Goal: Information Seeking & Learning: Learn about a topic

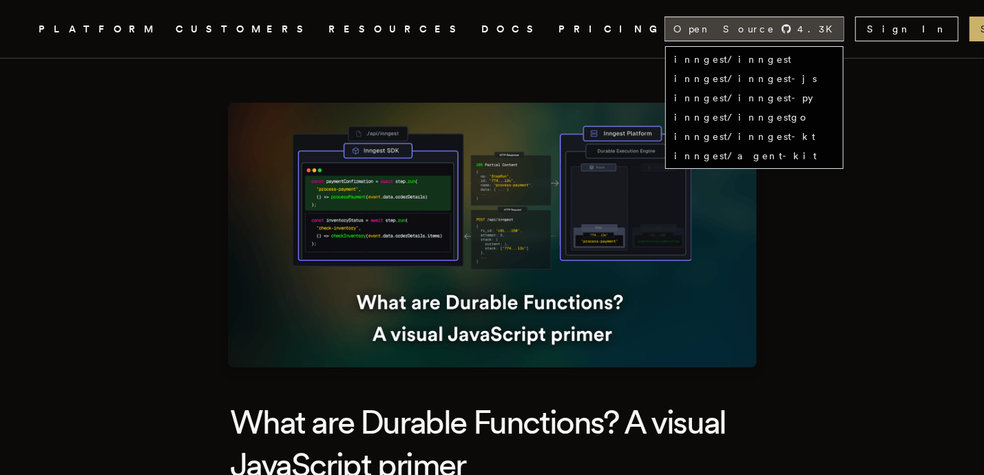
click at [798, 24] on span "4.3 K" at bounding box center [819, 29] width 43 height 14
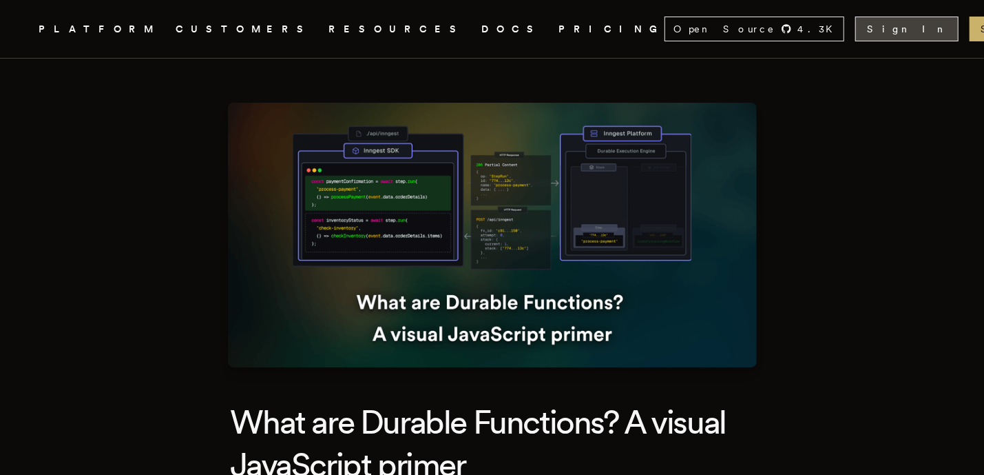
click at [856, 30] on link "Sign In" at bounding box center [907, 29] width 103 height 25
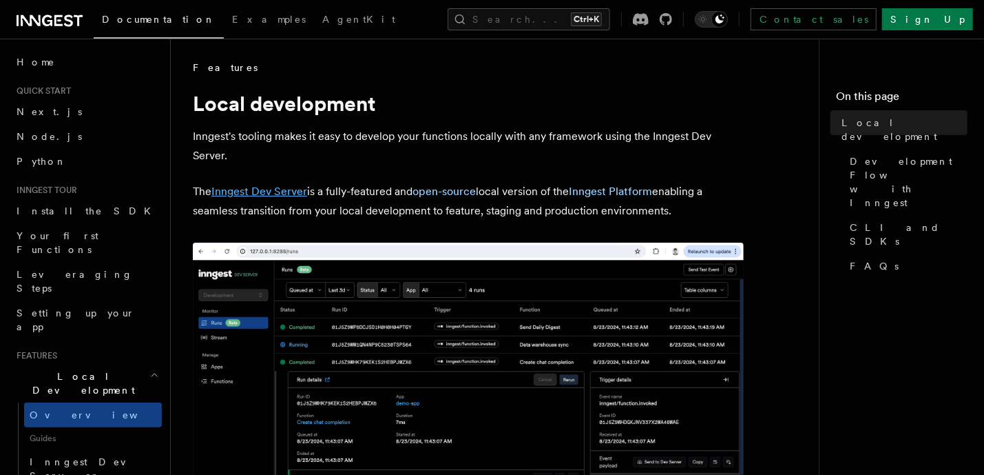
click at [248, 191] on link "Inngest Dev Server" at bounding box center [259, 191] width 96 height 13
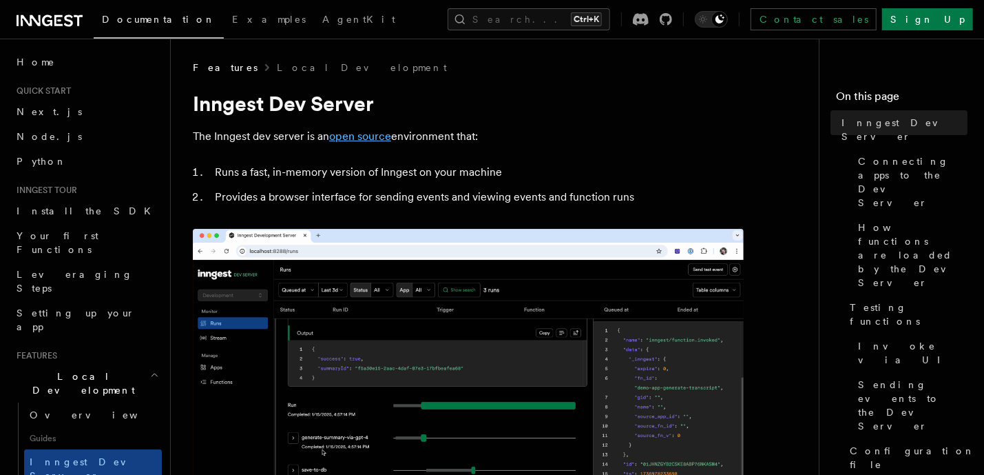
click at [355, 137] on link "open source" at bounding box center [360, 136] width 62 height 13
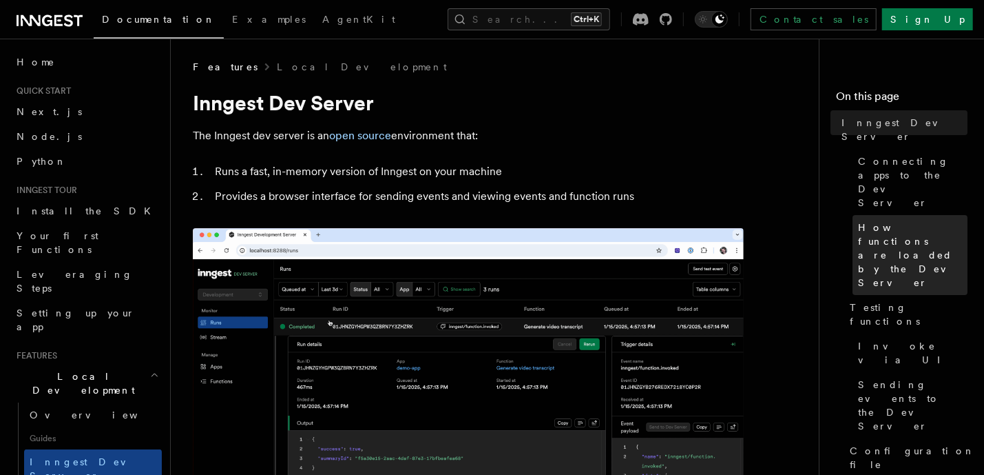
scroll to position [116, 0]
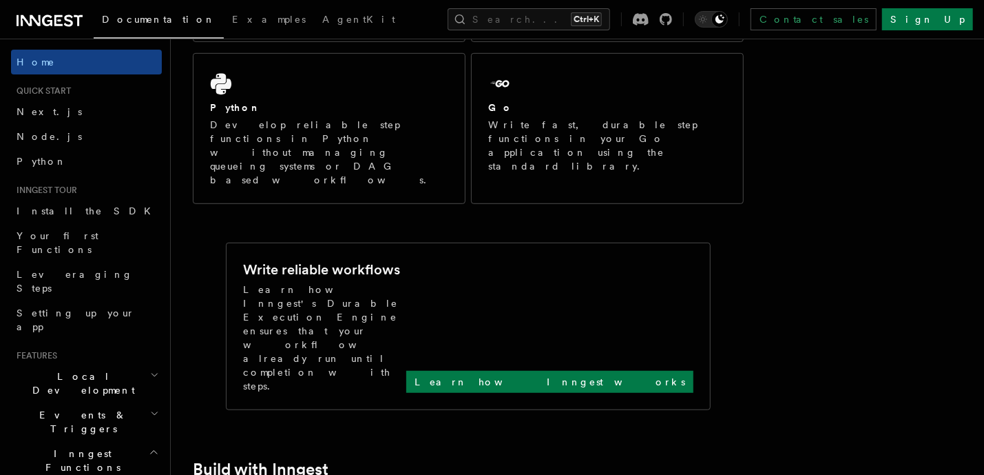
scroll to position [482, 0]
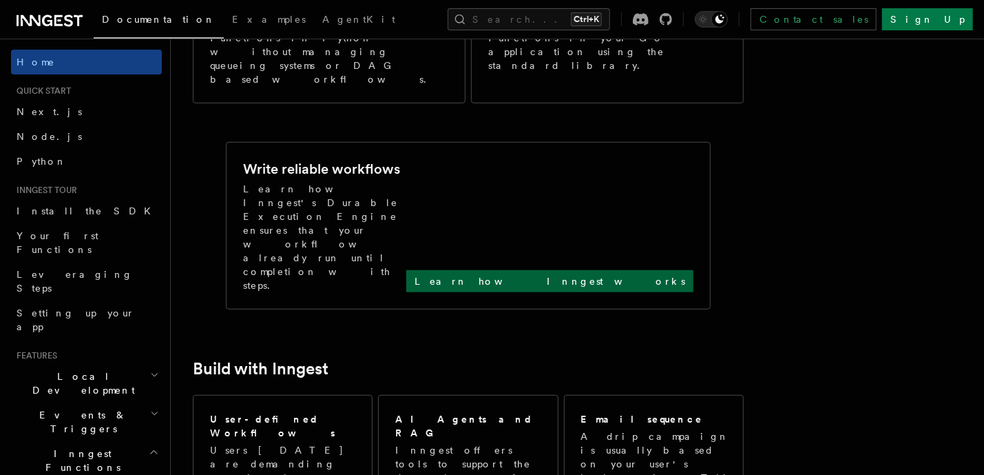
click at [575, 182] on div "Learn how Inngest's Durable Execution Engine ensures that your workflow already…" at bounding box center [468, 237] width 451 height 110
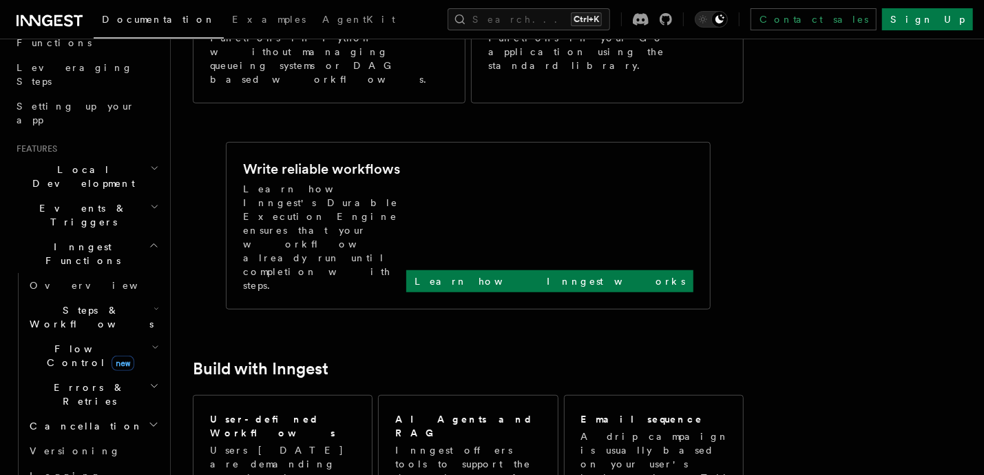
scroll to position [0, 0]
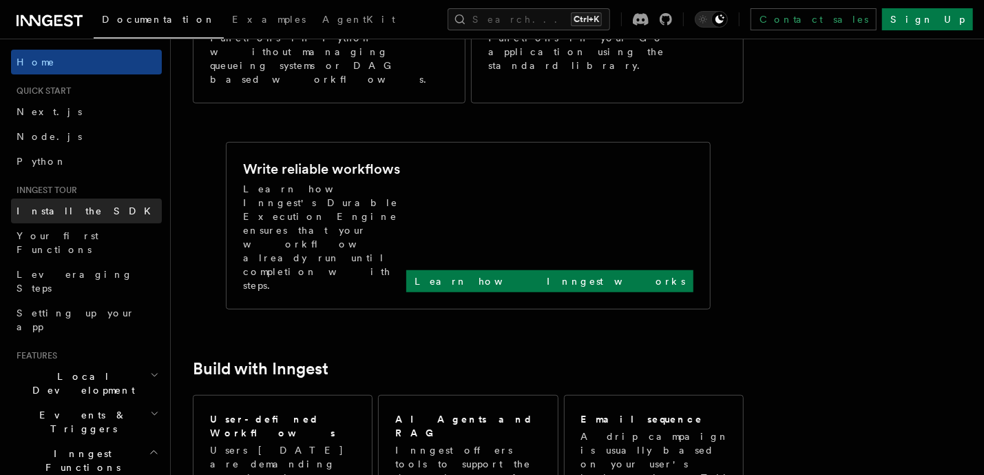
click at [94, 207] on link "Install the SDK" at bounding box center [86, 210] width 151 height 25
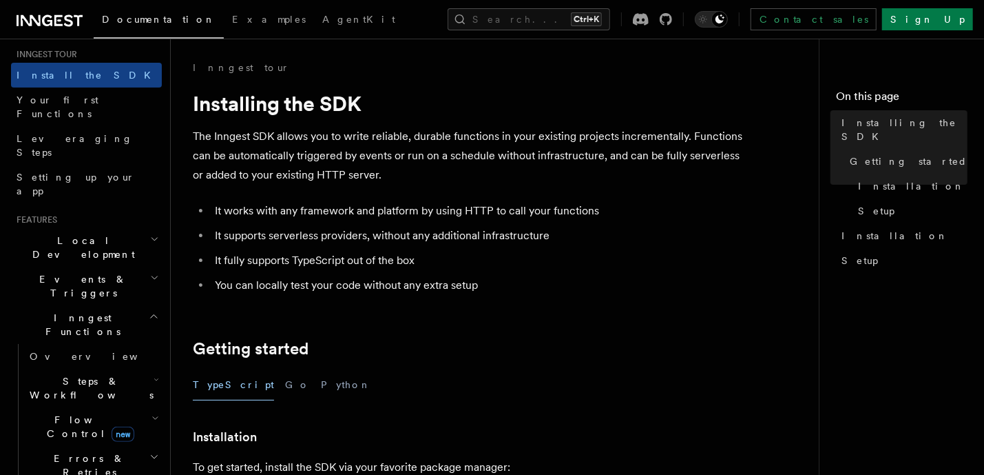
scroll to position [138, 0]
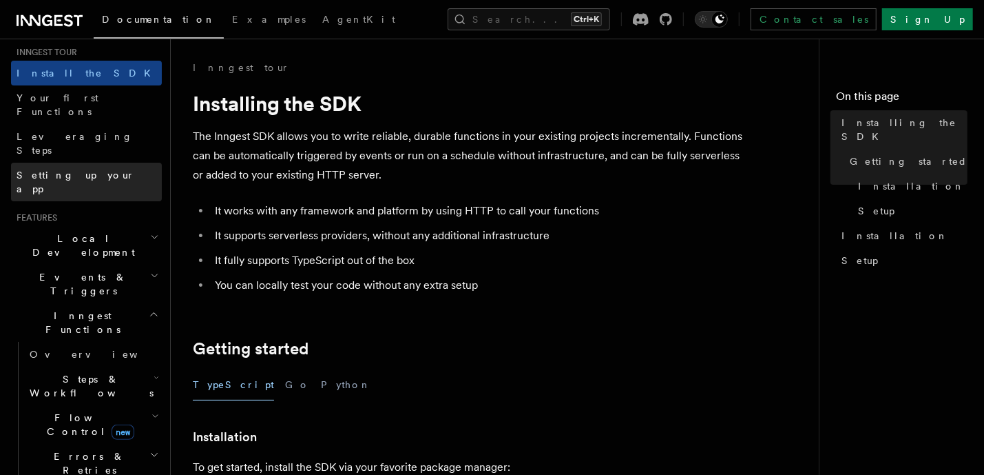
click at [60, 169] on span "Setting up your app" at bounding box center [76, 181] width 118 height 25
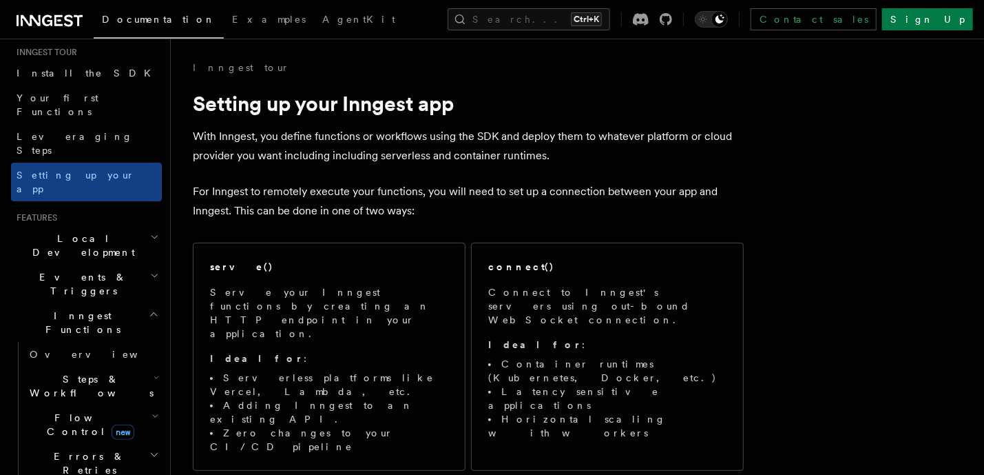
click at [58, 265] on h2 "Events & Triggers" at bounding box center [86, 284] width 151 height 39
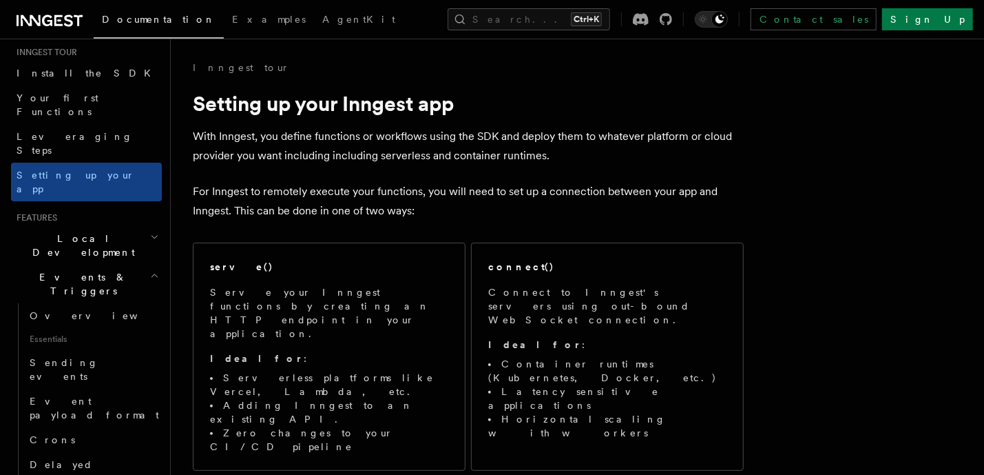
click at [70, 231] on span "Local Development" at bounding box center [80, 245] width 139 height 28
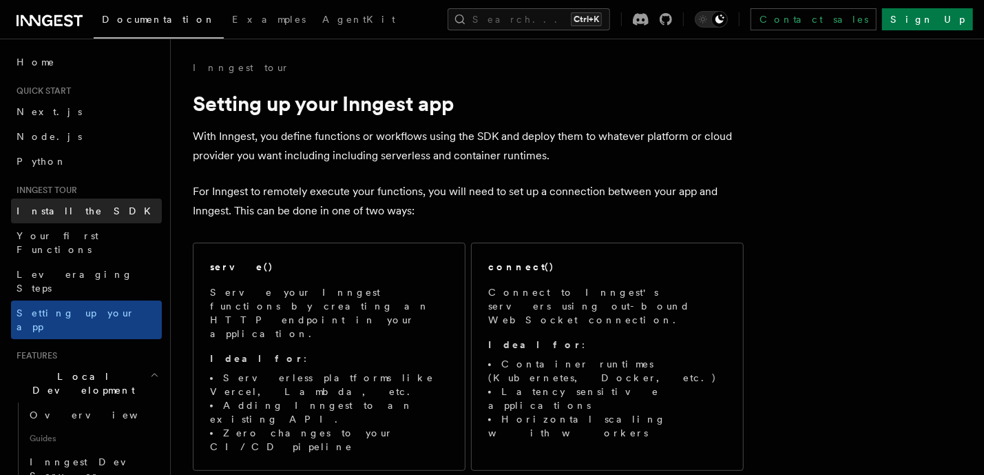
click at [72, 213] on span "Install the SDK" at bounding box center [88, 210] width 143 height 11
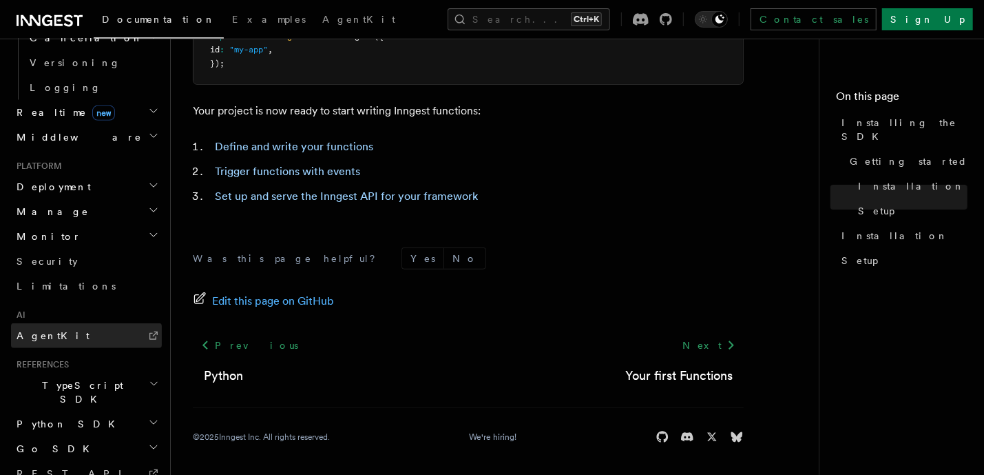
scroll to position [626, 0]
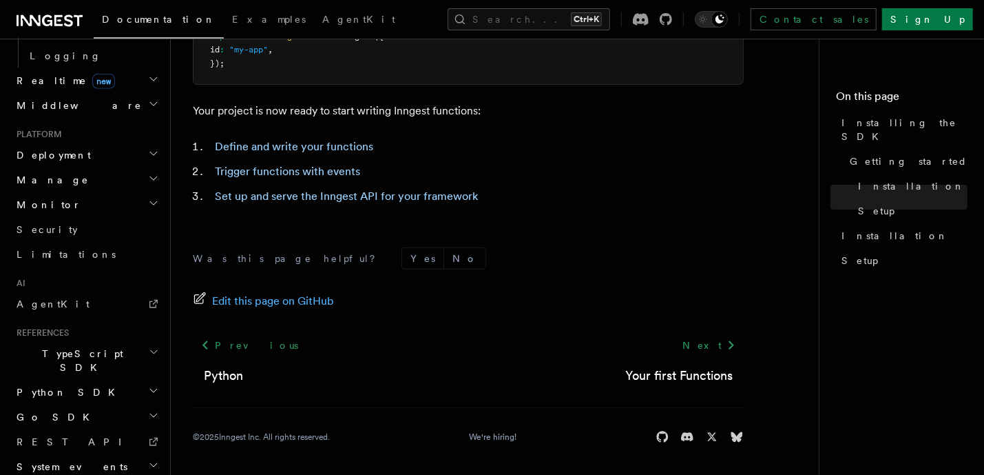
click at [83, 196] on div "Home Quick start Next.js Node.js Python Inngest tour Install the SDK Your first…" at bounding box center [86, 14] width 151 height 1182
click at [79, 291] on link "AgentKit" at bounding box center [86, 303] width 151 height 25
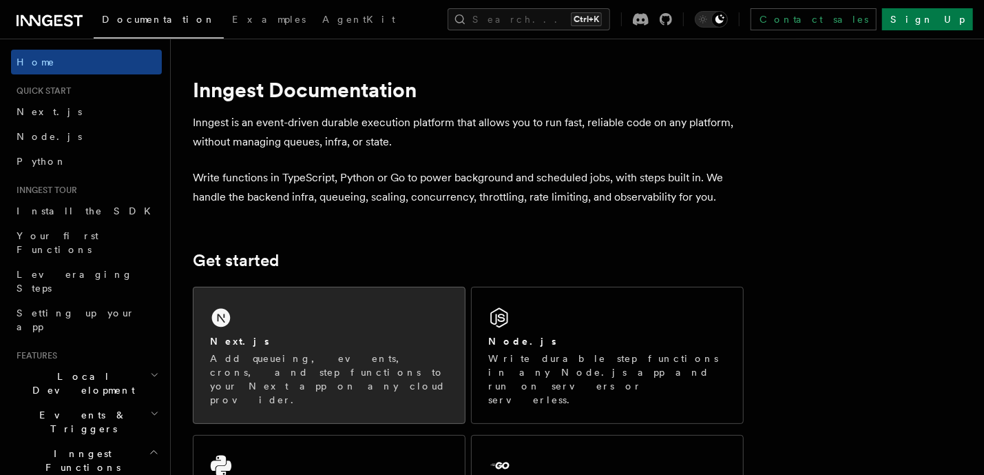
click at [365, 367] on p "Add queueing, events, crons, and step functions to your Next app on any cloud p…" at bounding box center [329, 378] width 238 height 55
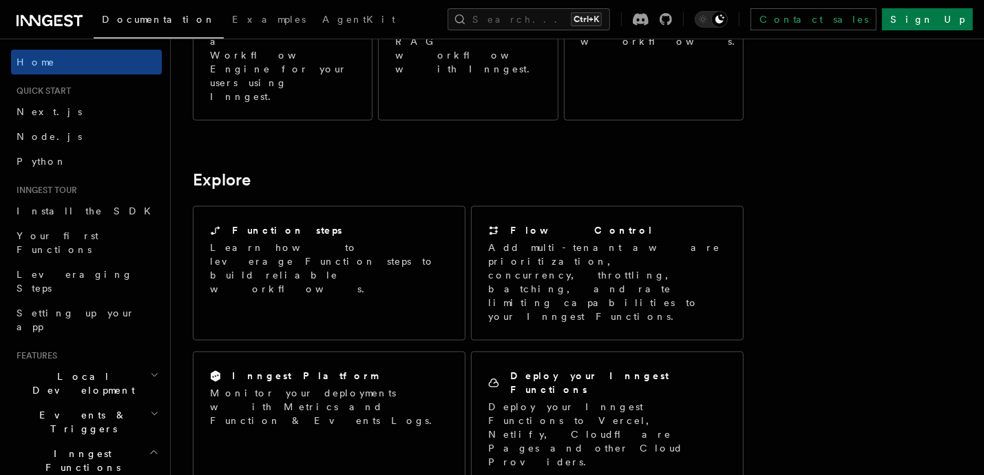
scroll to position [964, 0]
